Goal: Use online tool/utility: Use online tool/utility

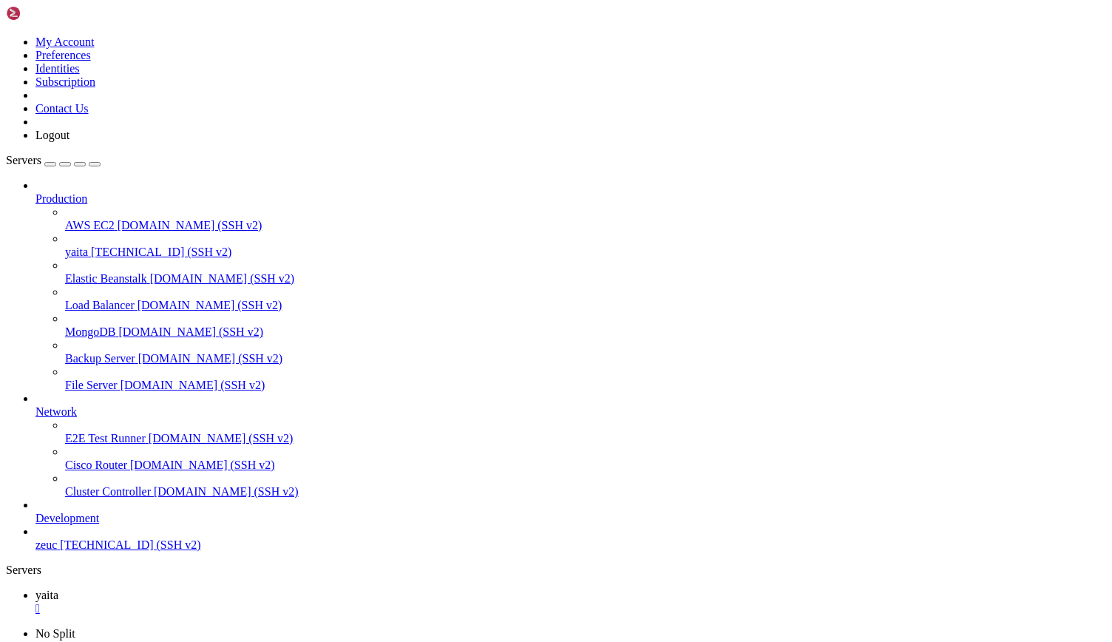
scroll to position [7, 1]
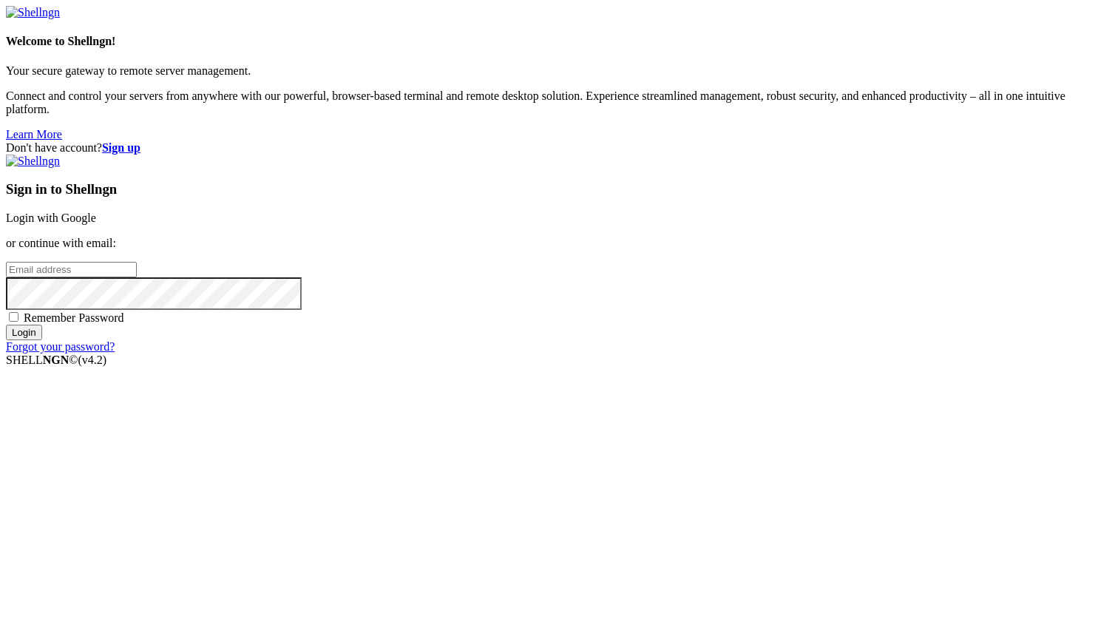
click at [96, 224] on link "Login with Google" at bounding box center [51, 217] width 90 height 13
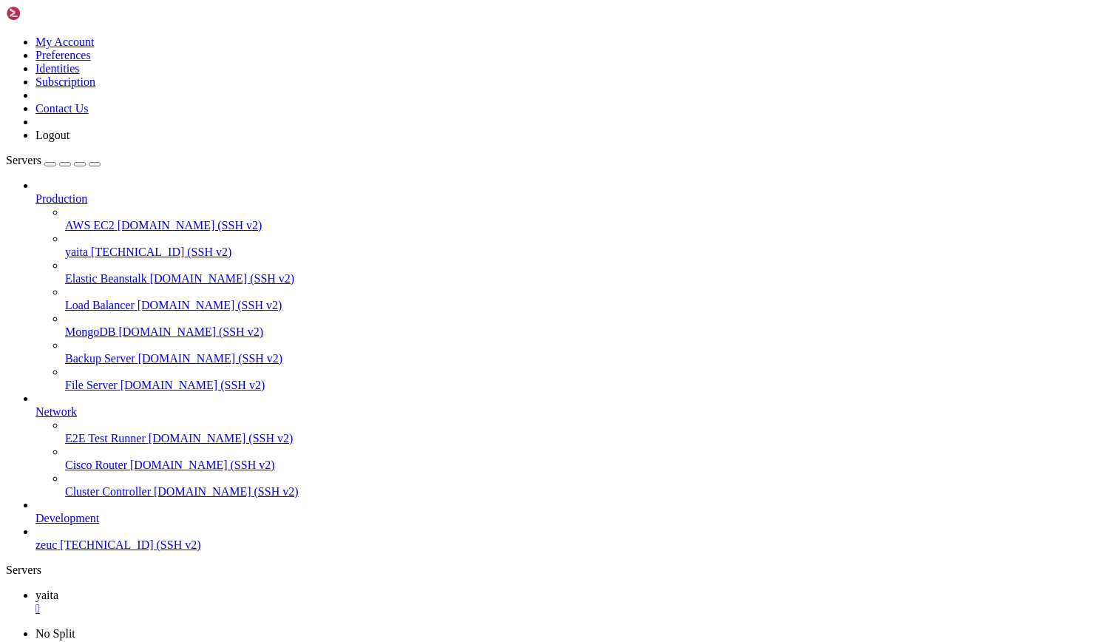
scroll to position [540, 0]
